Goal: Transaction & Acquisition: Book appointment/travel/reservation

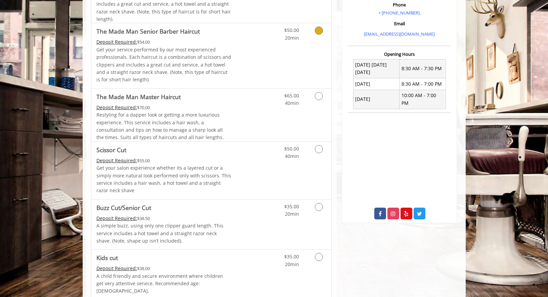
scroll to position [216, 0]
click at [210, 55] on p "Get your service performed by our most experienced professionals. Each haircut …" at bounding box center [164, 65] width 135 height 38
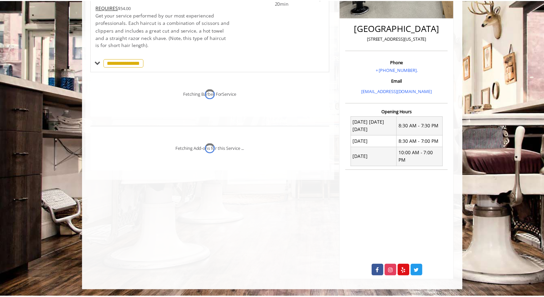
scroll to position [152, 0]
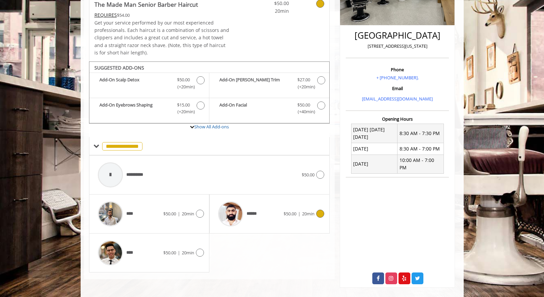
click at [268, 205] on div "******" at bounding box center [249, 214] width 69 height 32
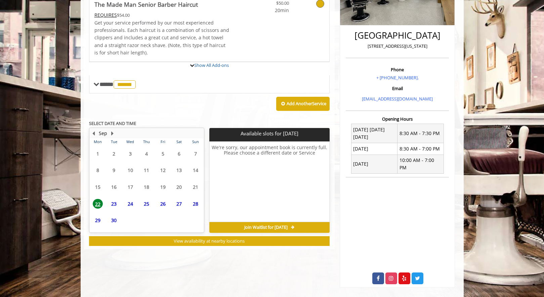
scroll to position [182, 0]
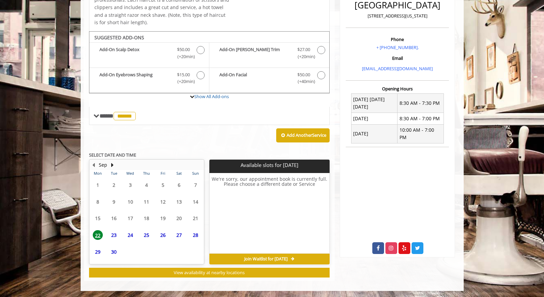
click at [111, 238] on span "23" at bounding box center [114, 235] width 10 height 10
click at [131, 233] on span "24" at bounding box center [130, 235] width 10 height 10
click at [155, 235] on td "26" at bounding box center [163, 235] width 16 height 17
click at [150, 235] on span "25" at bounding box center [147, 235] width 10 height 10
click at [194, 235] on span "28" at bounding box center [196, 235] width 10 height 10
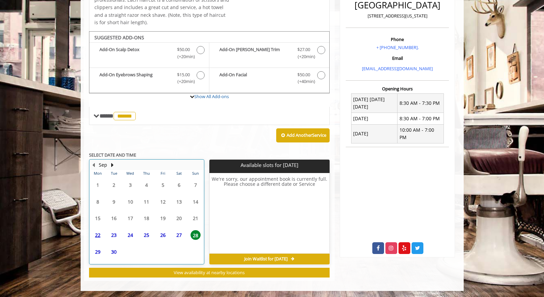
click at [123, 248] on table "Mon Tue Wed Thu Fri Sat Sun 1 2 3 4 5 6 7 8 9 10 11 12 13 14 15 16 17 18 19 20 …" at bounding box center [147, 217] width 114 height 94
click at [117, 250] on span "30" at bounding box center [114, 252] width 10 height 10
click at [102, 251] on span "29" at bounding box center [98, 252] width 10 height 10
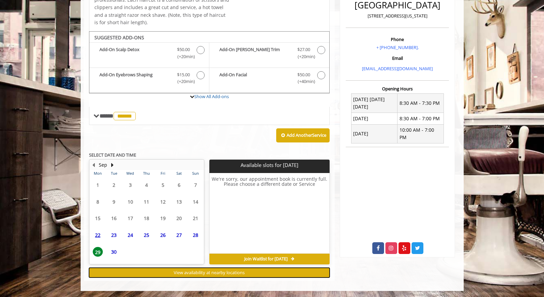
click at [142, 271] on button "View availability at nearby locations" at bounding box center [209, 273] width 241 height 10
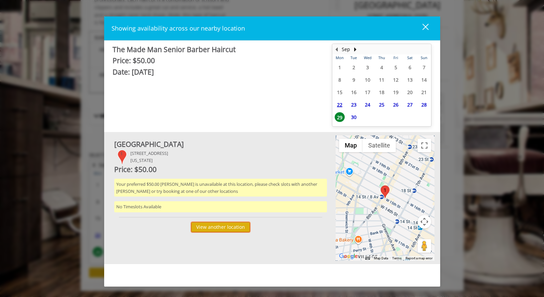
click at [205, 223] on button "View another location" at bounding box center [220, 227] width 59 height 10
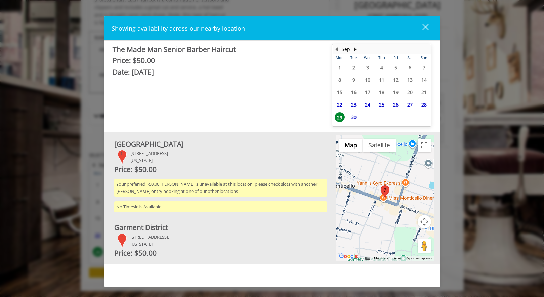
scroll to position [58, 0]
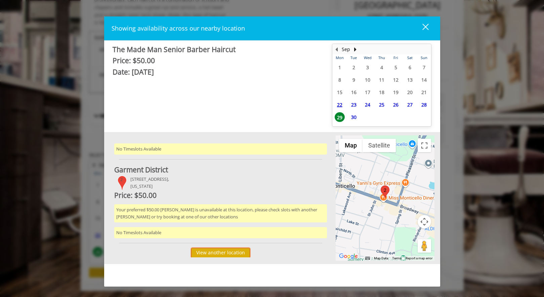
click at [223, 250] on button "View another location" at bounding box center [220, 253] width 59 height 10
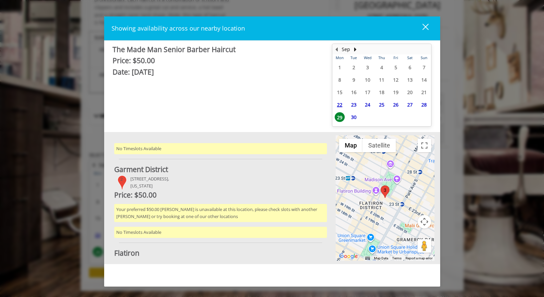
scroll to position [142, 0]
click at [223, 250] on button "View another location" at bounding box center [220, 253] width 59 height 10
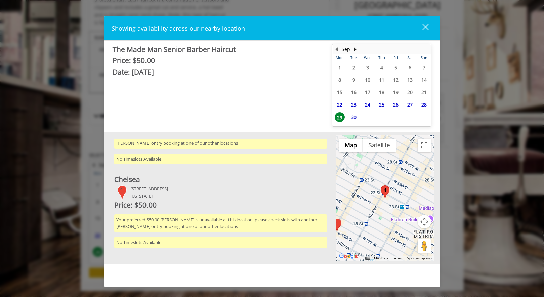
scroll to position [216, 0]
click at [427, 30] on div "close" at bounding box center [421, 28] width 13 height 10
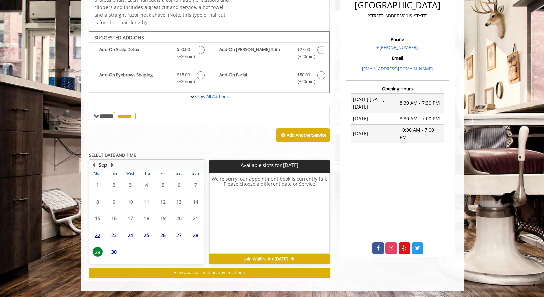
click at [113, 165] on button "Next Month" at bounding box center [112, 164] width 5 height 7
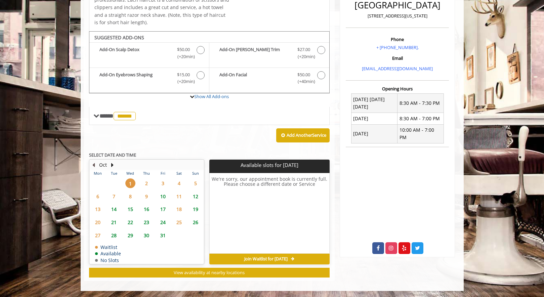
click at [93, 164] on button "Previous Month" at bounding box center [93, 164] width 5 height 7
click at [114, 165] on button "Next Month" at bounding box center [112, 164] width 5 height 7
click at [115, 206] on span "14" at bounding box center [114, 209] width 10 height 10
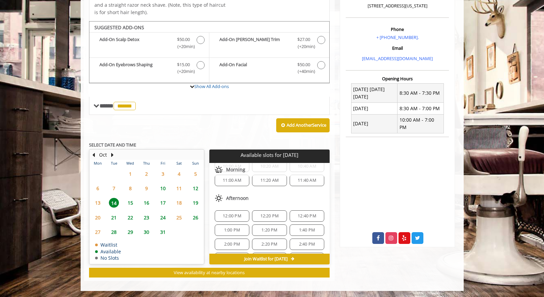
scroll to position [87, 0]
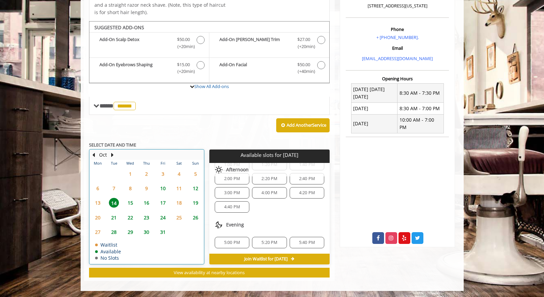
click at [97, 158] on div "Oct" at bounding box center [103, 155] width 13 height 9
click at [95, 157] on button "Previous Month" at bounding box center [93, 154] width 5 height 7
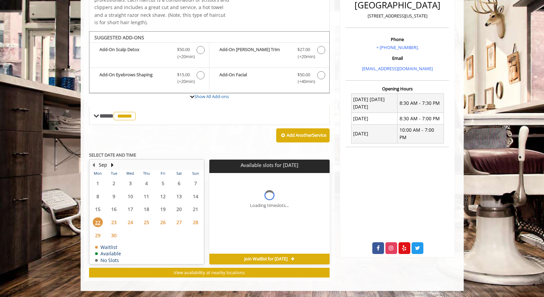
scroll to position [0, 0]
click at [113, 165] on button "Next Month" at bounding box center [112, 164] width 5 height 7
